Goal: Task Accomplishment & Management: Use online tool/utility

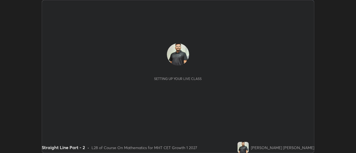
scroll to position [153, 356]
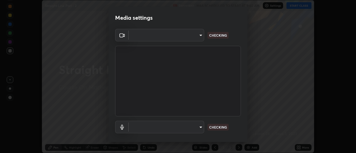
type input "751d449d604e4b96ecedde1e1f6f716fb17d1e84b34bafc94373a3023f52de87"
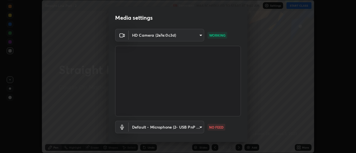
click at [199, 131] on body "Erase all Straight Line Part - 2 Recording WAS SCHEDULED TO START AT 9:40 AM Se…" at bounding box center [178, 76] width 356 height 153
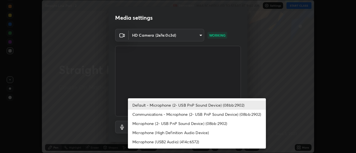
click at [201, 121] on li "Microphone (2- USB PnP Sound Device) (08bb:2902)" at bounding box center [197, 123] width 138 height 9
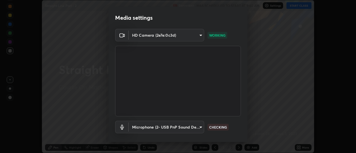
click at [194, 126] on body "Erase all Straight Line Part - 2 Recording WAS SCHEDULED TO START AT 9:40 AM Se…" at bounding box center [178, 76] width 356 height 153
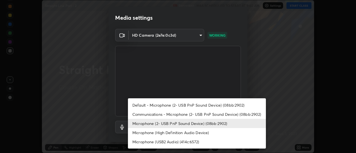
click at [197, 104] on li "Default - Microphone (2- USB PnP Sound Device) (08bb:2902)" at bounding box center [197, 105] width 138 height 9
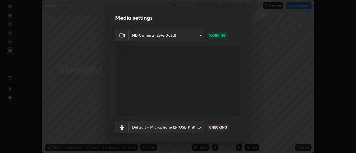
type input "default"
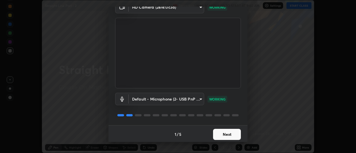
scroll to position [29, 0]
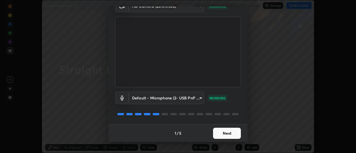
click at [233, 136] on button "Next" at bounding box center [227, 133] width 28 height 11
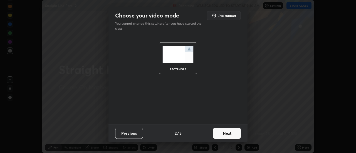
click at [235, 134] on button "Next" at bounding box center [227, 133] width 28 height 11
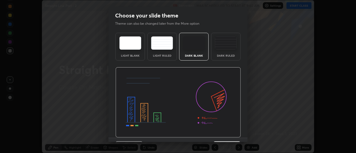
scroll to position [14, 0]
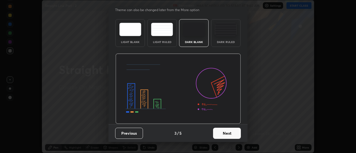
click at [231, 136] on button "Next" at bounding box center [227, 133] width 28 height 11
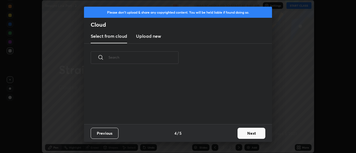
click at [238, 134] on button "Next" at bounding box center [252, 133] width 28 height 11
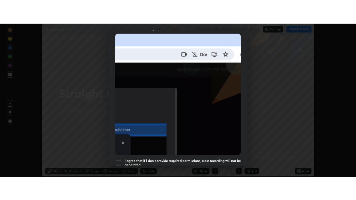
scroll to position [143, 0]
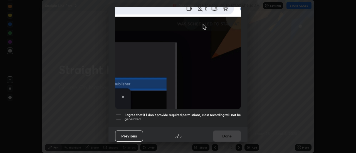
click at [119, 114] on div at bounding box center [118, 117] width 7 height 7
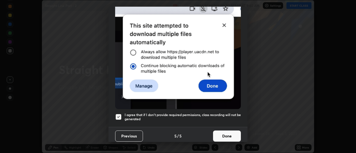
click at [230, 135] on button "Done" at bounding box center [227, 136] width 28 height 11
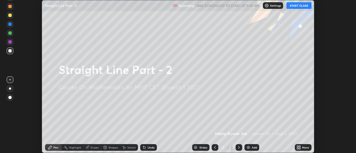
click at [304, 7] on button "START CLASS" at bounding box center [299, 5] width 25 height 7
click at [300, 146] on icon at bounding box center [300, 146] width 1 height 1
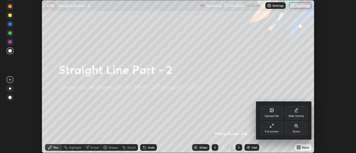
click at [269, 125] on div "Full screen" at bounding box center [272, 128] width 22 height 13
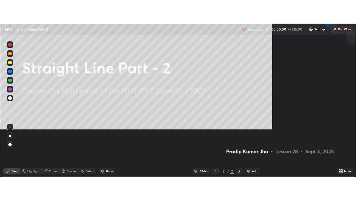
scroll to position [200, 356]
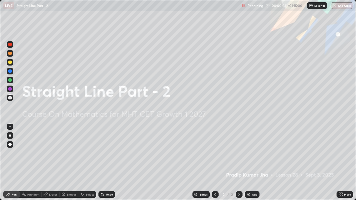
click at [253, 153] on div "Add" at bounding box center [254, 195] width 5 height 3
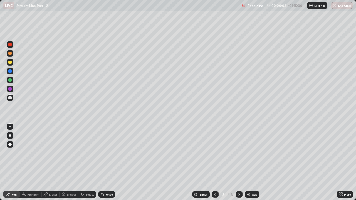
click at [10, 62] on div at bounding box center [9, 62] width 3 height 3
click at [11, 80] on div at bounding box center [9, 80] width 3 height 3
click at [12, 97] on div at bounding box center [10, 98] width 7 height 7
click at [105, 153] on div "Undo" at bounding box center [107, 195] width 17 height 7
click at [107, 153] on div "Undo" at bounding box center [107, 195] width 17 height 7
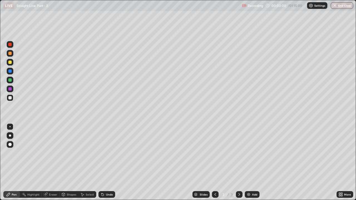
click at [109, 153] on div "Undo" at bounding box center [107, 195] width 17 height 7
click at [12, 80] on div at bounding box center [10, 80] width 7 height 7
click at [13, 53] on div at bounding box center [10, 53] width 7 height 7
click at [10, 98] on div at bounding box center [9, 97] width 3 height 3
click at [11, 65] on div at bounding box center [10, 62] width 7 height 7
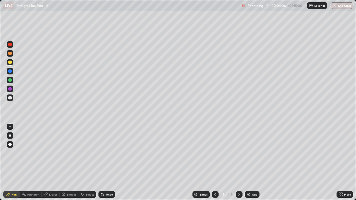
click at [10, 98] on div at bounding box center [9, 97] width 3 height 3
click at [46, 153] on icon at bounding box center [46, 195] width 4 height 4
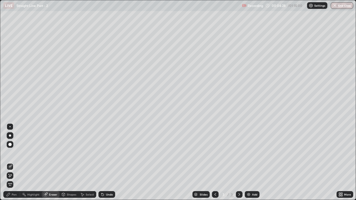
click at [14, 153] on div "Pen" at bounding box center [14, 195] width 5 height 3
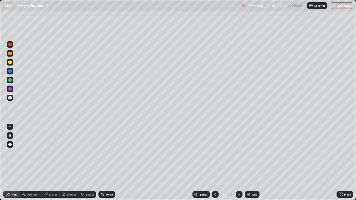
click at [253, 153] on div "Add" at bounding box center [254, 195] width 5 height 3
click at [215, 153] on icon at bounding box center [215, 195] width 4 height 4
click at [239, 153] on icon at bounding box center [239, 195] width 4 height 4
click at [218, 153] on div at bounding box center [215, 194] width 7 height 11
click at [239, 153] on icon at bounding box center [239, 195] width 4 height 4
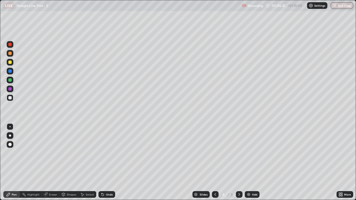
click at [215, 153] on icon at bounding box center [216, 195] width 2 height 3
click at [239, 153] on icon at bounding box center [239, 195] width 4 height 4
click at [215, 153] on icon at bounding box center [215, 195] width 4 height 4
click at [240, 153] on icon at bounding box center [240, 195] width 2 height 3
click at [215, 153] on icon at bounding box center [215, 195] width 4 height 4
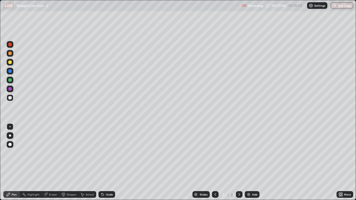
click at [239, 153] on icon at bounding box center [239, 195] width 4 height 4
click at [213, 153] on div at bounding box center [215, 194] width 7 height 11
click at [239, 153] on div at bounding box center [239, 195] width 7 height 7
click at [11, 80] on div at bounding box center [9, 80] width 3 height 3
click at [215, 153] on icon at bounding box center [215, 195] width 4 height 4
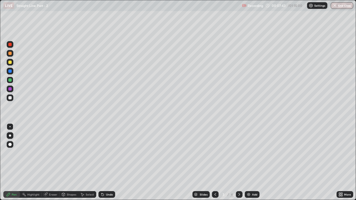
click at [10, 89] on div at bounding box center [9, 88] width 3 height 3
click at [218, 153] on div at bounding box center [215, 195] width 7 height 7
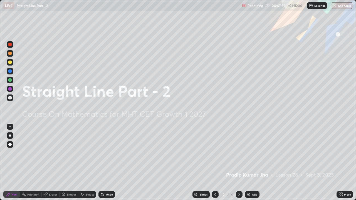
click at [238, 153] on icon at bounding box center [239, 195] width 4 height 4
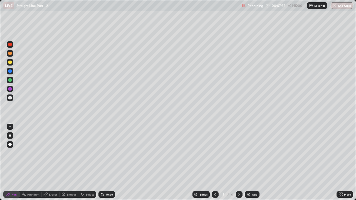
click at [239, 153] on icon at bounding box center [240, 195] width 2 height 3
click at [239, 153] on icon at bounding box center [239, 195] width 4 height 4
click at [213, 153] on icon at bounding box center [215, 195] width 4 height 4
click at [216, 153] on div at bounding box center [215, 195] width 7 height 7
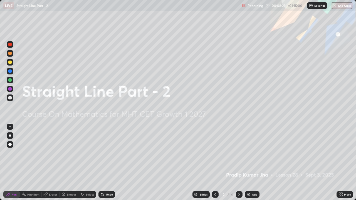
click at [239, 153] on icon at bounding box center [239, 195] width 4 height 4
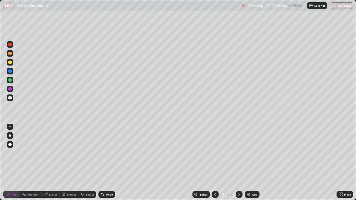
click at [239, 153] on icon at bounding box center [239, 195] width 4 height 4
click at [218, 153] on div at bounding box center [215, 195] width 7 height 7
click at [239, 153] on icon at bounding box center [239, 195] width 4 height 4
click at [213, 153] on icon at bounding box center [215, 195] width 4 height 4
click at [239, 153] on icon at bounding box center [239, 195] width 4 height 4
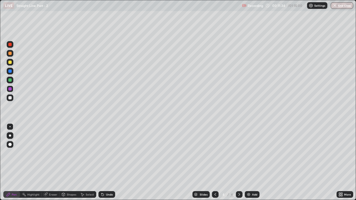
click at [216, 153] on div at bounding box center [215, 195] width 7 height 7
click at [240, 153] on div at bounding box center [239, 194] width 7 height 11
click at [253, 153] on div "Add" at bounding box center [254, 195] width 5 height 3
click at [14, 153] on div "Pen" at bounding box center [11, 194] width 17 height 11
click at [102, 153] on icon at bounding box center [103, 195] width 2 height 2
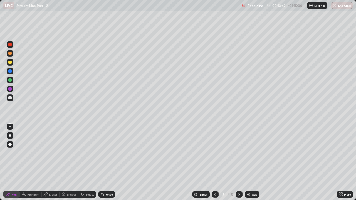
click at [10, 61] on div at bounding box center [9, 62] width 3 height 3
click at [11, 98] on div at bounding box center [9, 97] width 3 height 3
click at [10, 80] on div at bounding box center [9, 80] width 3 height 3
click at [106, 153] on div "Undo" at bounding box center [109, 195] width 7 height 3
click at [105, 153] on div "Undo" at bounding box center [107, 195] width 17 height 7
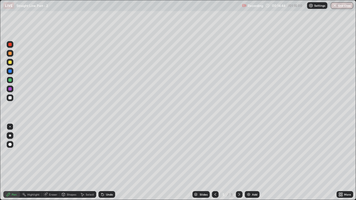
click at [106, 153] on div "Undo" at bounding box center [109, 195] width 7 height 3
click at [107, 153] on div "Undo" at bounding box center [109, 195] width 7 height 3
click at [109, 153] on div "Undo" at bounding box center [109, 195] width 7 height 3
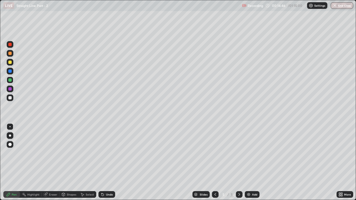
click at [109, 153] on div "Undo" at bounding box center [109, 195] width 7 height 3
click at [108, 153] on div "Undo" at bounding box center [107, 195] width 17 height 7
click at [70, 153] on div "Shapes" at bounding box center [69, 195] width 19 height 7
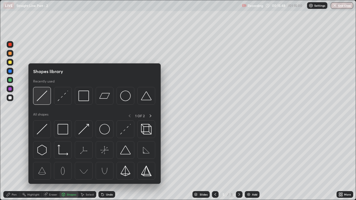
click at [44, 102] on div at bounding box center [42, 96] width 18 height 18
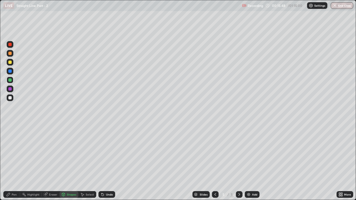
click at [12, 65] on div at bounding box center [10, 62] width 7 height 7
click at [15, 153] on div "Pen" at bounding box center [14, 195] width 5 height 3
click at [9, 89] on div at bounding box center [9, 88] width 3 height 3
click at [13, 97] on div at bounding box center [10, 98] width 7 height 7
click at [9, 62] on div at bounding box center [9, 62] width 3 height 3
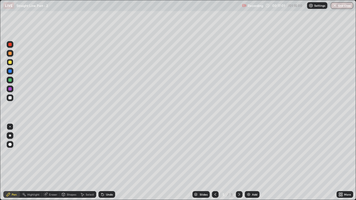
click at [11, 54] on div at bounding box center [9, 53] width 3 height 3
click at [8, 80] on div at bounding box center [9, 80] width 3 height 3
click at [11, 99] on div at bounding box center [9, 97] width 3 height 3
click at [11, 65] on div at bounding box center [10, 62] width 7 height 7
click at [252, 153] on div "Add" at bounding box center [254, 195] width 5 height 3
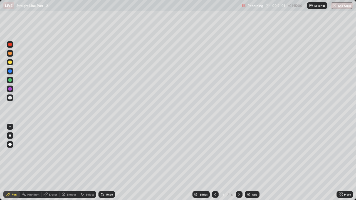
click at [216, 153] on icon at bounding box center [215, 195] width 4 height 4
click at [239, 153] on icon at bounding box center [239, 195] width 4 height 4
click at [14, 153] on div "Pen" at bounding box center [14, 195] width 5 height 3
click at [12, 100] on div at bounding box center [10, 98] width 7 height 7
click at [65, 153] on div "Shapes" at bounding box center [69, 195] width 19 height 7
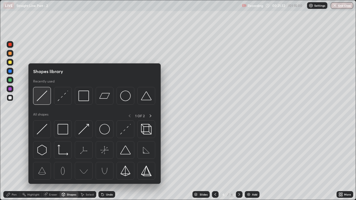
click at [45, 101] on img at bounding box center [42, 96] width 11 height 11
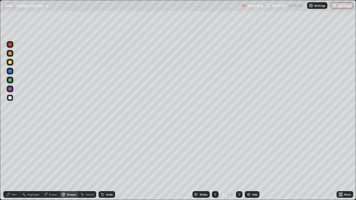
click at [12, 98] on div at bounding box center [10, 98] width 7 height 7
click at [11, 153] on div "Pen" at bounding box center [11, 195] width 17 height 7
click at [9, 79] on div at bounding box center [10, 80] width 7 height 7
click at [10, 54] on div at bounding box center [9, 53] width 3 height 3
click at [9, 62] on div at bounding box center [9, 62] width 3 height 3
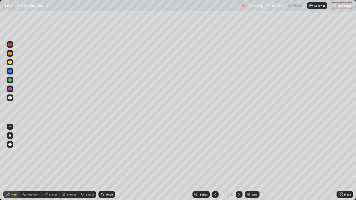
click at [109, 153] on div "Undo" at bounding box center [109, 195] width 7 height 3
click at [11, 99] on div at bounding box center [9, 97] width 3 height 3
click at [13, 62] on div at bounding box center [10, 62] width 7 height 7
click at [11, 97] on div at bounding box center [9, 97] width 3 height 3
click at [103, 153] on div "Undo" at bounding box center [107, 195] width 17 height 7
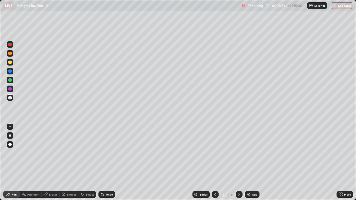
click at [105, 153] on div "Undo" at bounding box center [107, 195] width 17 height 7
click at [106, 153] on div "Undo" at bounding box center [109, 195] width 7 height 3
click at [107, 153] on div "Undo" at bounding box center [107, 195] width 17 height 7
click at [12, 62] on div at bounding box center [10, 62] width 7 height 7
click at [11, 61] on div at bounding box center [9, 62] width 3 height 3
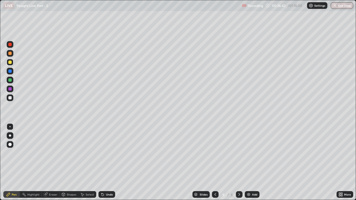
click at [10, 53] on div at bounding box center [9, 53] width 3 height 3
click at [9, 97] on div at bounding box center [9, 97] width 3 height 3
click at [106, 153] on div "Undo" at bounding box center [107, 195] width 17 height 7
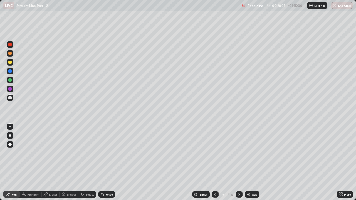
click at [72, 153] on div "Shapes" at bounding box center [69, 195] width 19 height 7
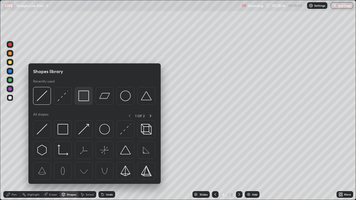
click at [85, 99] on img at bounding box center [84, 96] width 11 height 11
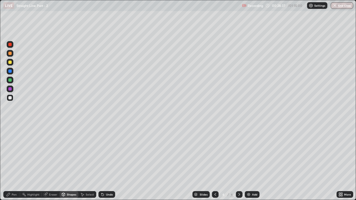
click at [13, 64] on div at bounding box center [10, 62] width 7 height 7
click at [256, 153] on div "Add" at bounding box center [254, 195] width 5 height 3
click at [18, 153] on div "Pen" at bounding box center [11, 195] width 17 height 7
click at [11, 64] on div at bounding box center [10, 62] width 7 height 7
click at [10, 99] on div at bounding box center [9, 97] width 3 height 3
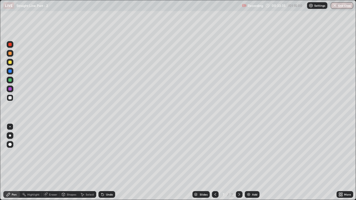
click at [8, 55] on div at bounding box center [10, 53] width 7 height 7
click at [11, 98] on div at bounding box center [9, 97] width 3 height 3
click at [106, 153] on div "Undo" at bounding box center [109, 195] width 7 height 3
click at [107, 153] on div "Undo" at bounding box center [107, 195] width 17 height 7
click at [71, 153] on div "Shapes" at bounding box center [71, 195] width 9 height 3
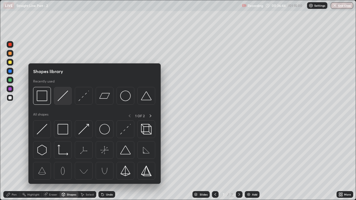
click at [64, 102] on div at bounding box center [63, 96] width 18 height 18
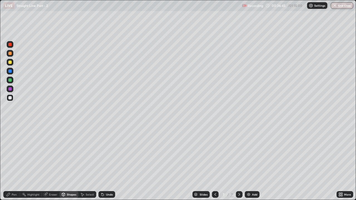
click at [13, 64] on div at bounding box center [10, 62] width 7 height 7
click at [12, 153] on div "Pen" at bounding box center [11, 195] width 17 height 7
click at [253, 153] on div "Add" at bounding box center [254, 195] width 5 height 3
click at [215, 153] on icon at bounding box center [215, 195] width 4 height 4
click at [239, 153] on icon at bounding box center [239, 195] width 4 height 4
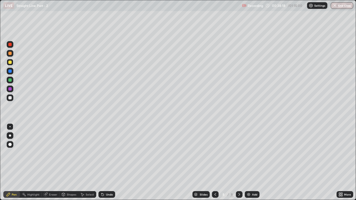
click at [10, 79] on div at bounding box center [9, 80] width 3 height 3
click at [12, 57] on div at bounding box center [10, 53] width 7 height 9
click at [9, 97] on div at bounding box center [9, 97] width 3 height 3
click at [11, 89] on div at bounding box center [9, 88] width 3 height 3
click at [107, 153] on div "Undo" at bounding box center [107, 195] width 17 height 7
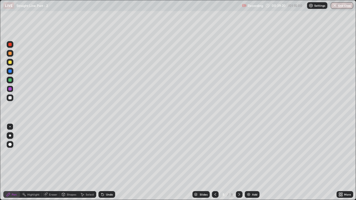
click at [56, 153] on div "Eraser" at bounding box center [53, 195] width 8 height 3
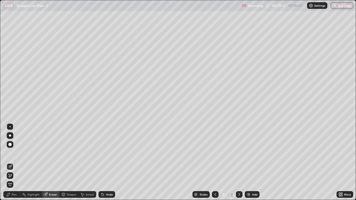
click at [16, 153] on div "Pen" at bounding box center [11, 195] width 17 height 7
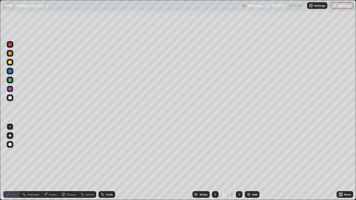
click at [215, 153] on icon at bounding box center [216, 195] width 2 height 3
click at [55, 153] on div "Eraser" at bounding box center [51, 195] width 18 height 7
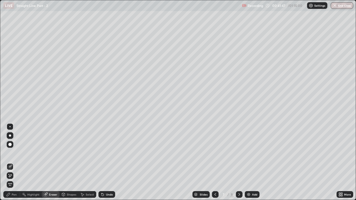
click at [11, 153] on icon at bounding box center [10, 176] width 4 height 5
click at [110, 153] on div "Undo" at bounding box center [109, 195] width 7 height 3
click at [105, 153] on div "Undo" at bounding box center [107, 195] width 17 height 7
click at [107, 153] on div "Undo" at bounding box center [109, 195] width 7 height 3
click at [106, 153] on div "Undo" at bounding box center [109, 195] width 7 height 3
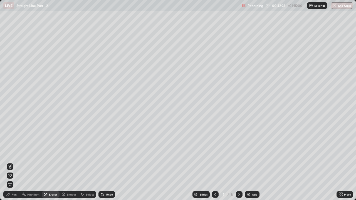
click at [108, 153] on div "Undo" at bounding box center [109, 195] width 7 height 3
click at [10, 153] on icon at bounding box center [8, 195] width 4 height 4
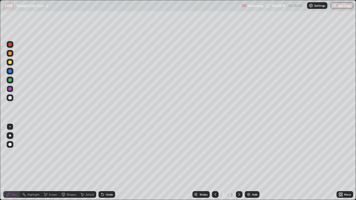
click at [240, 153] on icon at bounding box center [239, 195] width 4 height 4
click at [215, 153] on icon at bounding box center [215, 195] width 4 height 4
click at [239, 153] on icon at bounding box center [239, 195] width 4 height 4
click at [249, 153] on img at bounding box center [249, 195] width 4 height 4
click at [11, 55] on div at bounding box center [9, 53] width 3 height 3
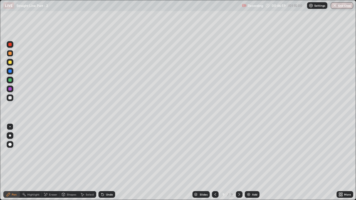
click at [107, 153] on div "Undo" at bounding box center [107, 195] width 17 height 7
click at [10, 98] on div at bounding box center [9, 97] width 3 height 3
click at [106, 153] on div "Undo" at bounding box center [109, 195] width 7 height 3
click at [12, 64] on div at bounding box center [10, 62] width 7 height 7
click at [110, 153] on div "Undo" at bounding box center [109, 195] width 7 height 3
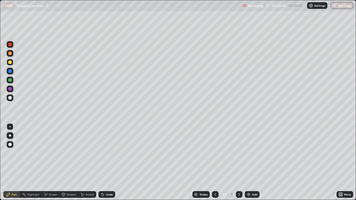
click at [108, 153] on div "Undo" at bounding box center [109, 195] width 7 height 3
click at [109, 153] on div "Undo" at bounding box center [109, 195] width 7 height 3
click at [10, 53] on div at bounding box center [9, 53] width 3 height 3
click at [251, 153] on div "Add" at bounding box center [252, 195] width 15 height 7
click at [12, 62] on div at bounding box center [10, 62] width 7 height 7
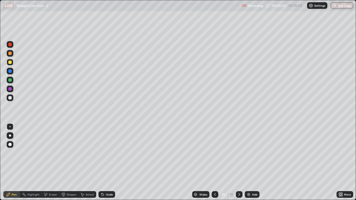
click at [65, 153] on icon at bounding box center [63, 195] width 4 height 4
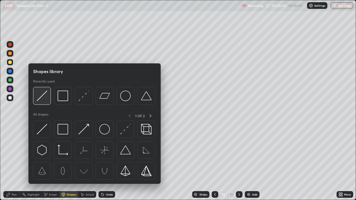
click at [43, 97] on img at bounding box center [42, 96] width 11 height 11
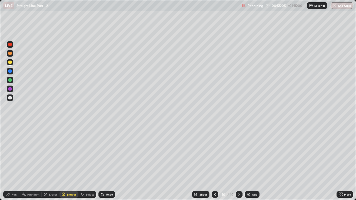
click at [10, 52] on div at bounding box center [9, 53] width 3 height 3
click at [11, 153] on div "Pen" at bounding box center [11, 195] width 17 height 7
click at [10, 53] on div at bounding box center [9, 53] width 3 height 3
click at [75, 153] on div "Shapes" at bounding box center [71, 195] width 9 height 3
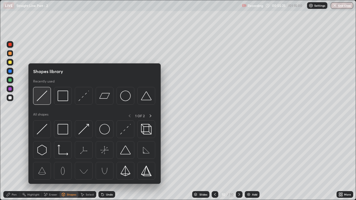
click at [45, 97] on img at bounding box center [42, 96] width 11 height 11
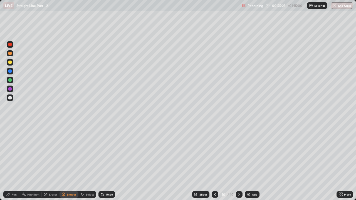
click at [10, 153] on icon at bounding box center [8, 195] width 4 height 4
click at [72, 153] on div "Shapes" at bounding box center [71, 195] width 9 height 3
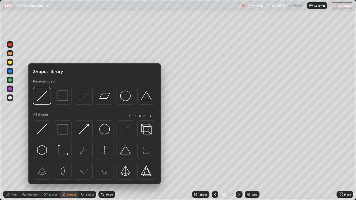
click at [10, 97] on div at bounding box center [9, 97] width 3 height 3
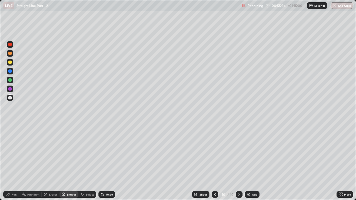
click at [9, 153] on icon at bounding box center [8, 194] width 3 height 3
click at [70, 153] on div "Shapes" at bounding box center [71, 195] width 9 height 3
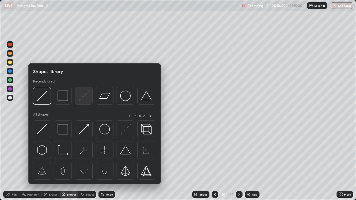
click at [86, 99] on img at bounding box center [84, 96] width 11 height 11
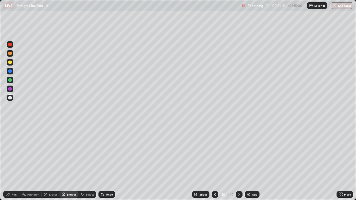
click at [12, 54] on div at bounding box center [10, 53] width 7 height 7
click at [13, 153] on div "Pen" at bounding box center [14, 195] width 5 height 3
click at [73, 153] on div "Shapes" at bounding box center [71, 195] width 9 height 3
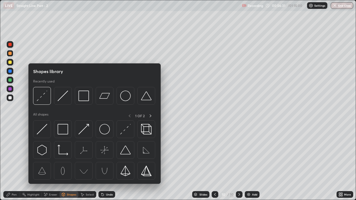
click at [12, 80] on div at bounding box center [10, 80] width 7 height 7
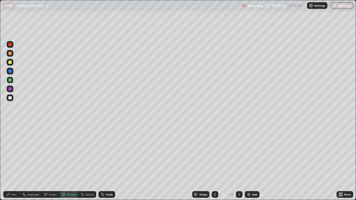
click at [14, 153] on div "Pen" at bounding box center [14, 195] width 5 height 3
click at [52, 153] on div "Eraser" at bounding box center [51, 195] width 18 height 7
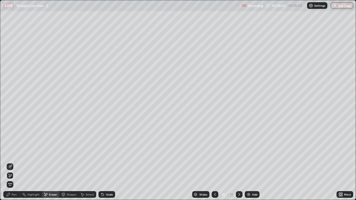
click at [10, 153] on icon at bounding box center [10, 166] width 3 height 3
click at [13, 153] on div "Pen" at bounding box center [11, 195] width 17 height 7
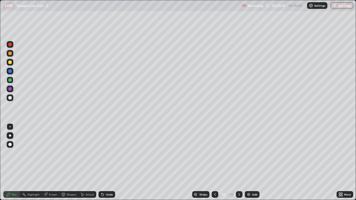
click at [10, 53] on div at bounding box center [9, 53] width 3 height 3
click at [12, 98] on div at bounding box center [10, 98] width 7 height 7
click at [11, 63] on div at bounding box center [9, 62] width 3 height 3
click at [11, 98] on div at bounding box center [9, 97] width 3 height 3
click at [106, 153] on div "Undo" at bounding box center [109, 195] width 7 height 3
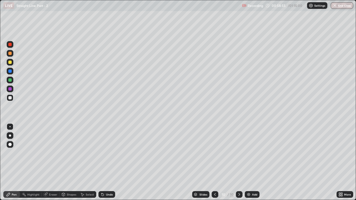
click at [106, 153] on div "Undo" at bounding box center [109, 195] width 7 height 3
click at [108, 153] on div "Undo" at bounding box center [109, 195] width 7 height 3
click at [12, 63] on div at bounding box center [10, 62] width 7 height 7
click at [73, 153] on div "Shapes" at bounding box center [71, 195] width 9 height 3
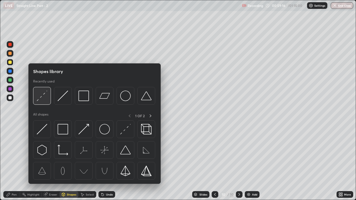
click at [43, 98] on img at bounding box center [42, 96] width 11 height 11
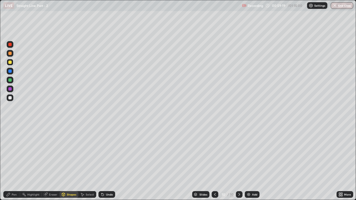
click at [11, 153] on div "Pen" at bounding box center [11, 195] width 17 height 7
click at [9, 99] on div at bounding box center [9, 97] width 3 height 3
click at [342, 8] on button "End Class" at bounding box center [342, 5] width 23 height 7
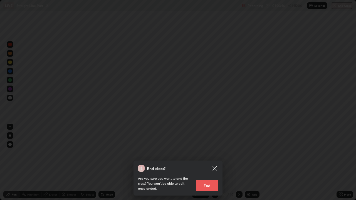
click at [213, 153] on icon at bounding box center [215, 168] width 7 height 7
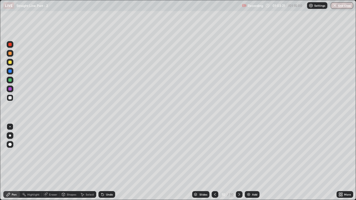
click at [348, 8] on button "End Class" at bounding box center [342, 5] width 23 height 7
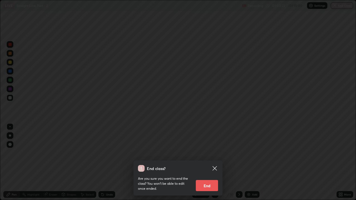
click at [215, 153] on button "End" at bounding box center [207, 185] width 22 height 11
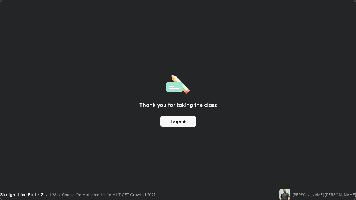
click at [194, 117] on button "Logout" at bounding box center [178, 121] width 35 height 11
